Goal: Information Seeking & Learning: Understand process/instructions

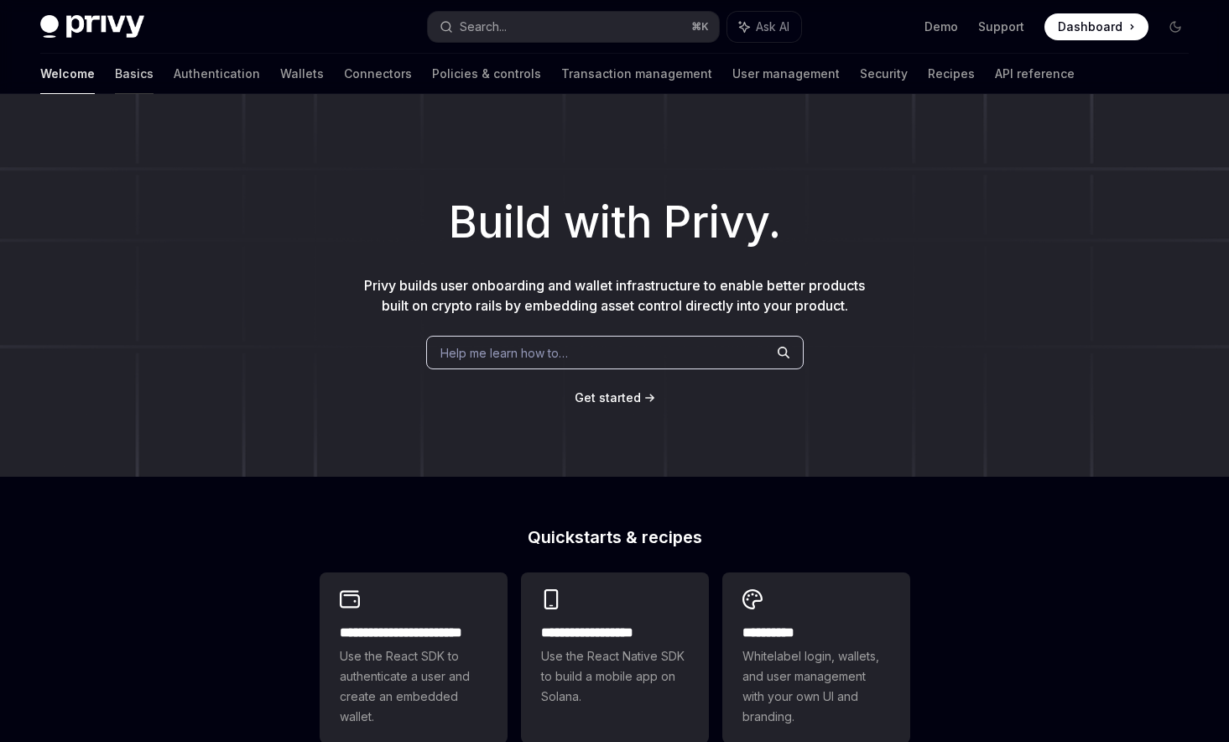
click at [115, 65] on link "Basics" at bounding box center [134, 74] width 39 height 40
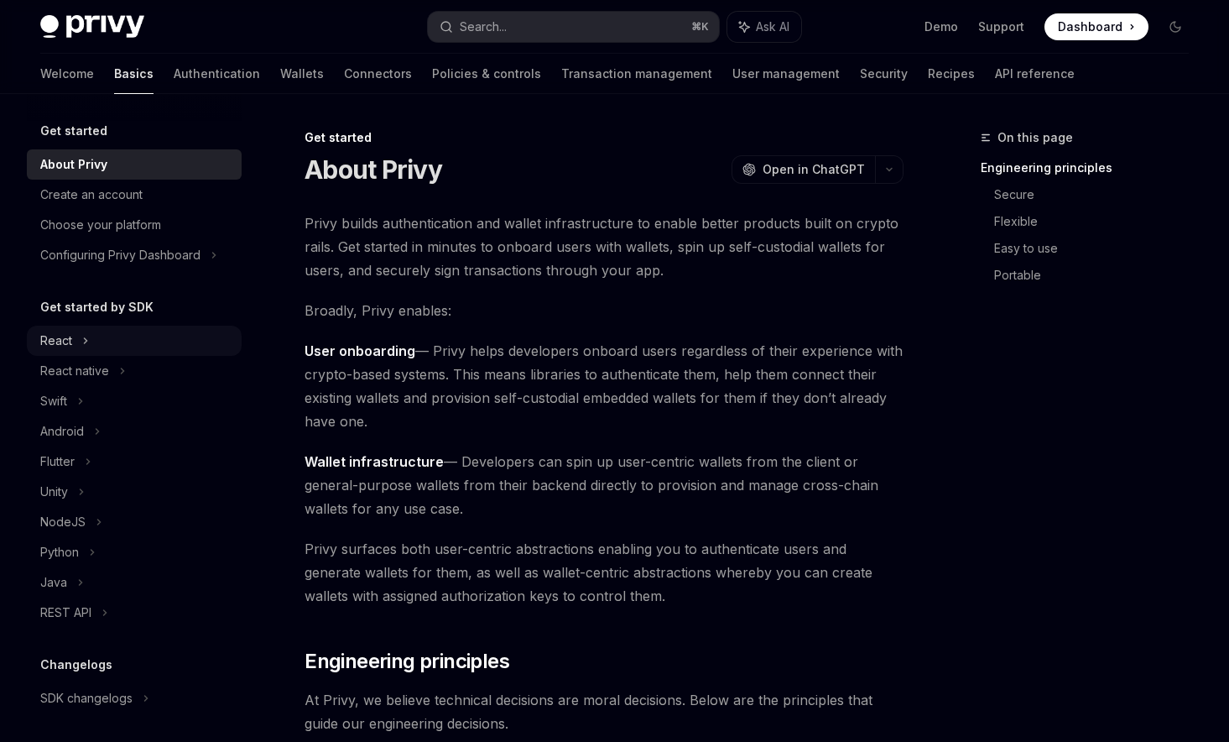
click at [112, 348] on div "React" at bounding box center [134, 341] width 215 height 30
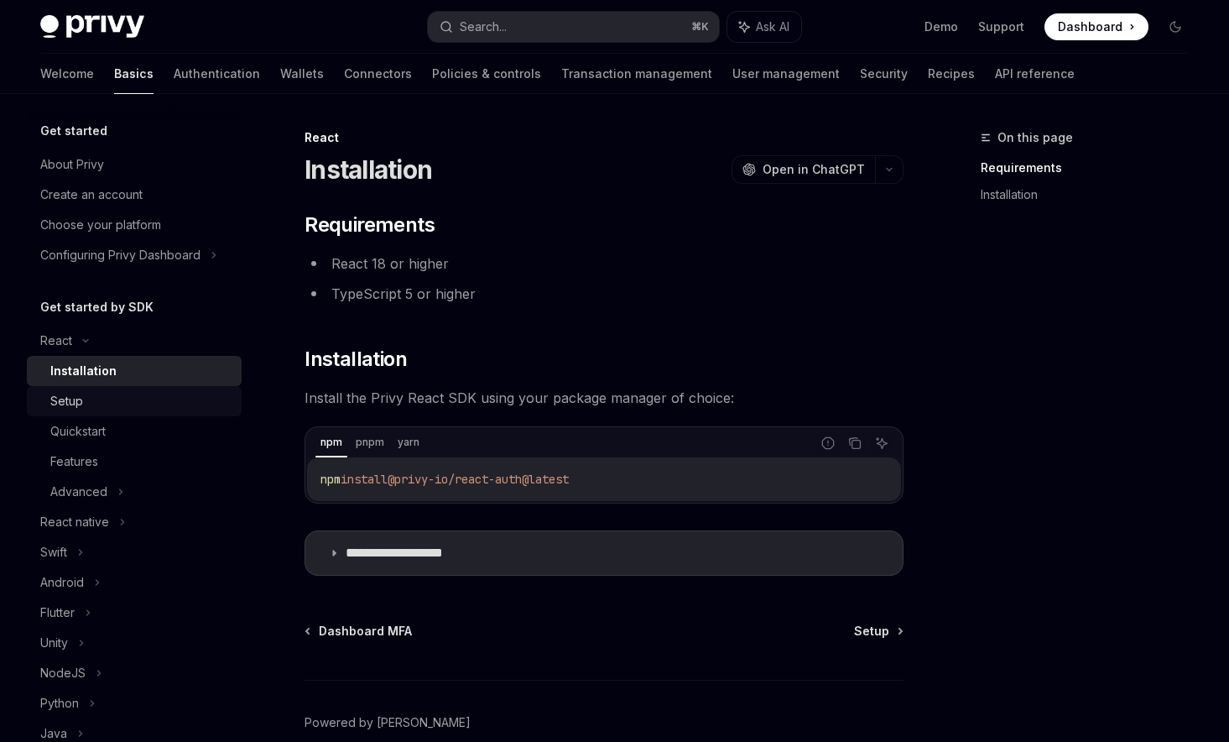
click at [138, 402] on div "Setup" at bounding box center [140, 401] width 181 height 20
type textarea "*"
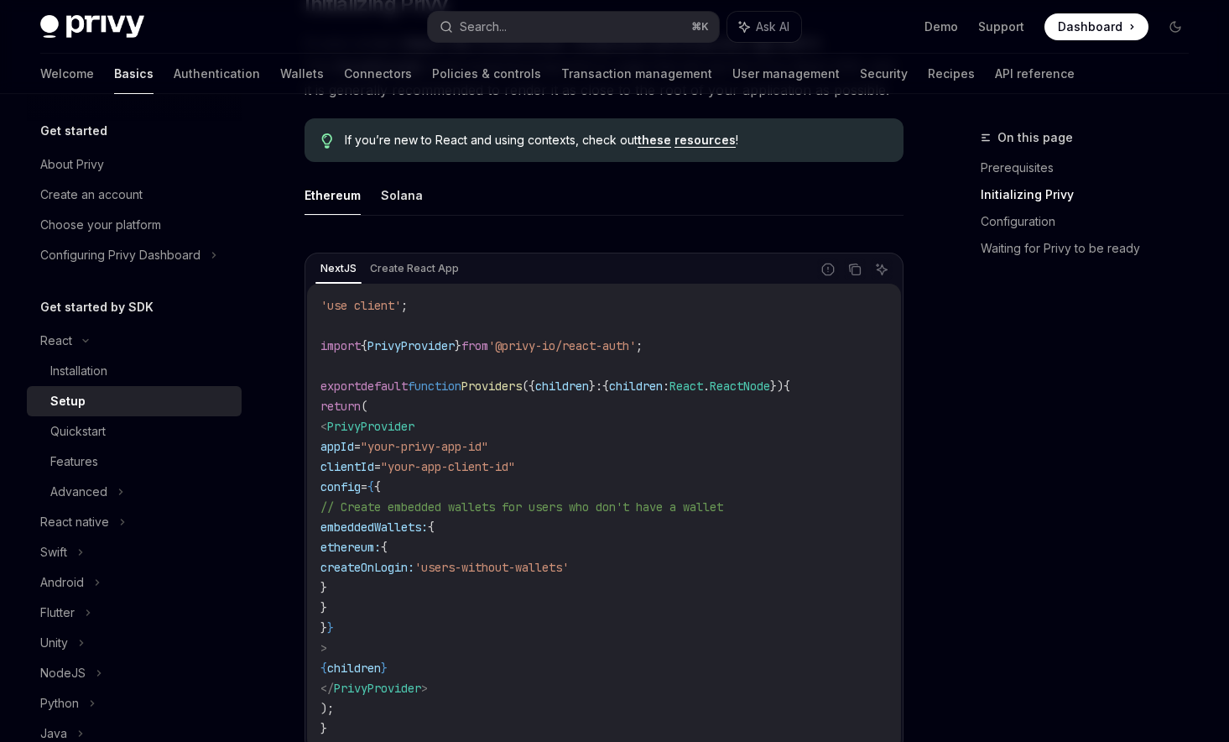
scroll to position [519, 0]
